Goal: Check status: Check status

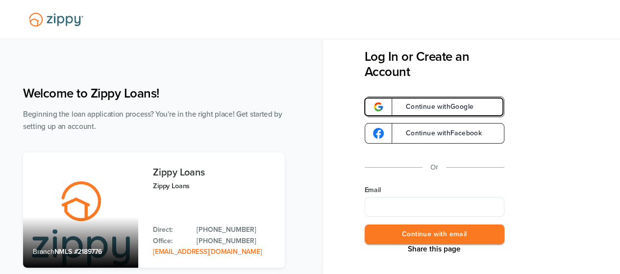
click at [456, 108] on span "Continue with Google" at bounding box center [435, 106] width 78 height 7
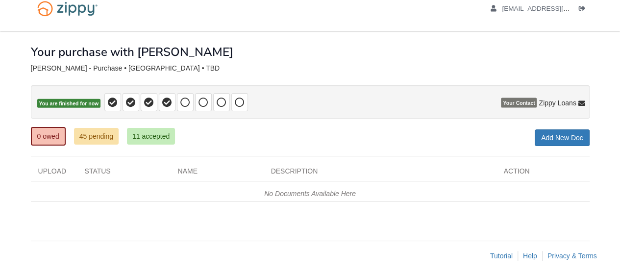
scroll to position [18, 0]
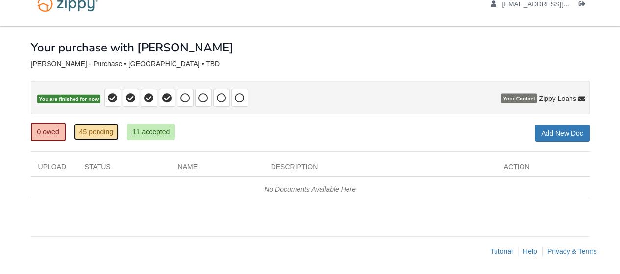
click at [101, 133] on link "45 pending" at bounding box center [96, 132] width 45 height 17
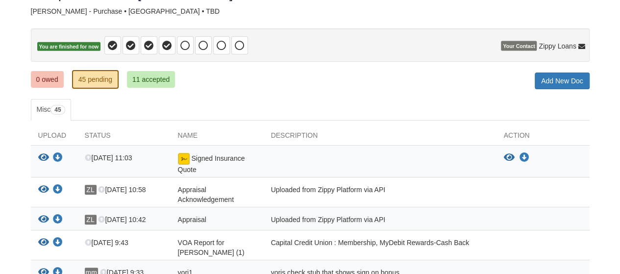
scroll to position [98, 0]
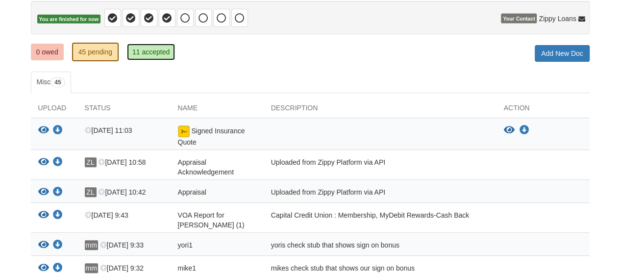
click at [151, 50] on link "11 accepted" at bounding box center [151, 52] width 48 height 17
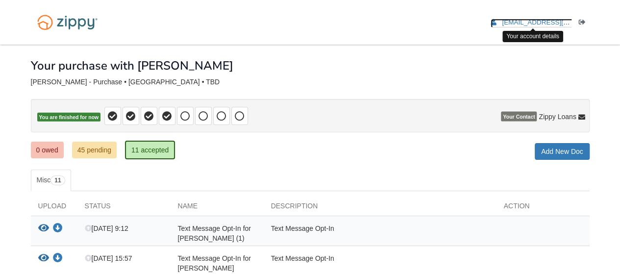
click at [549, 23] on span "[EMAIL_ADDRESS][DOMAIN_NAME]" at bounding box center [558, 22] width 112 height 7
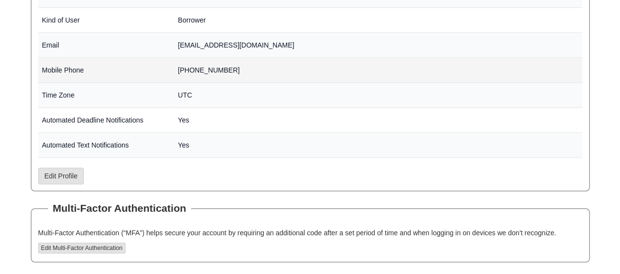
scroll to position [245, 0]
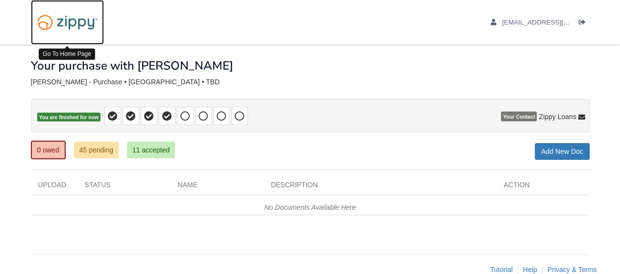
click at [83, 18] on img at bounding box center [67, 22] width 73 height 25
